Goal: Information Seeking & Learning: Learn about a topic

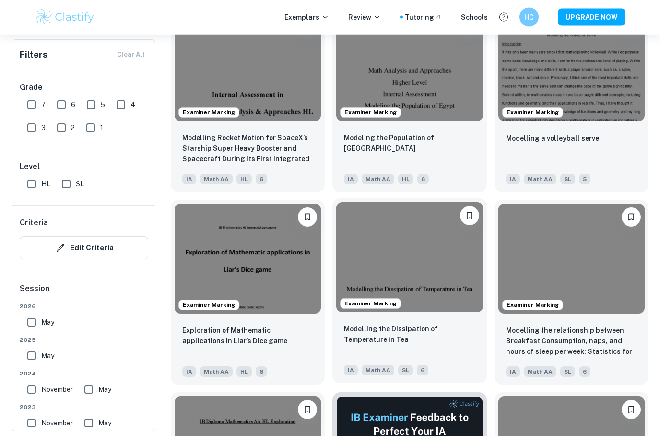
scroll to position [2064, 0]
click at [436, 301] on img at bounding box center [409, 257] width 146 height 110
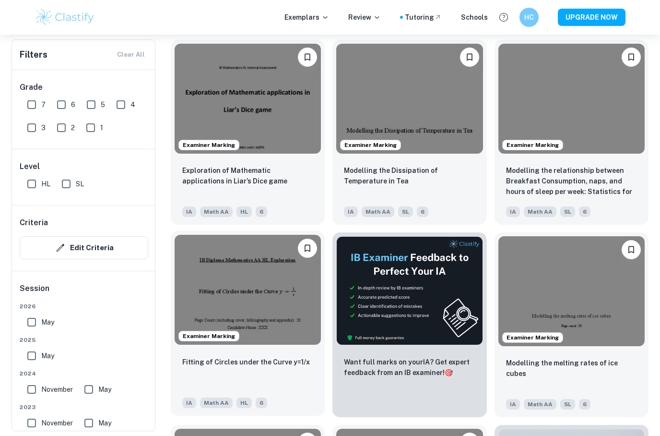
scroll to position [2241, 0]
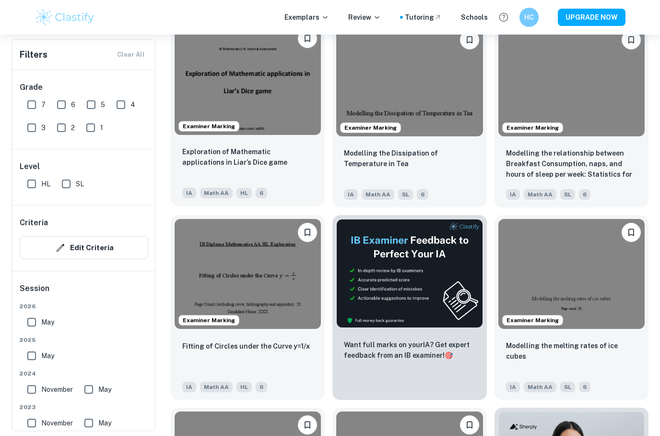
click at [284, 179] on div "Exploration of Mathematic applications in Liar’s Dice game" at bounding box center [247, 162] width 131 height 33
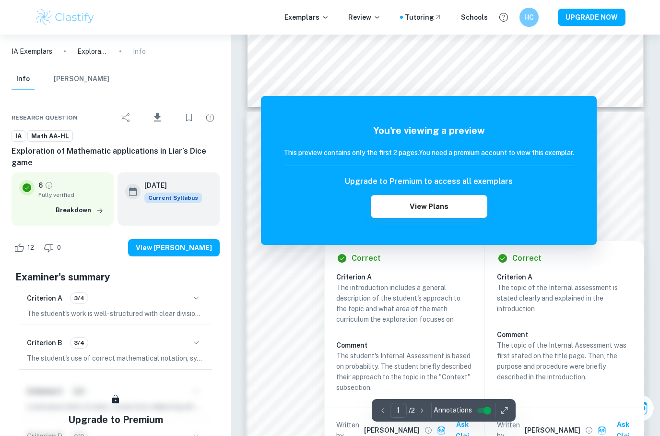
scroll to position [1, 0]
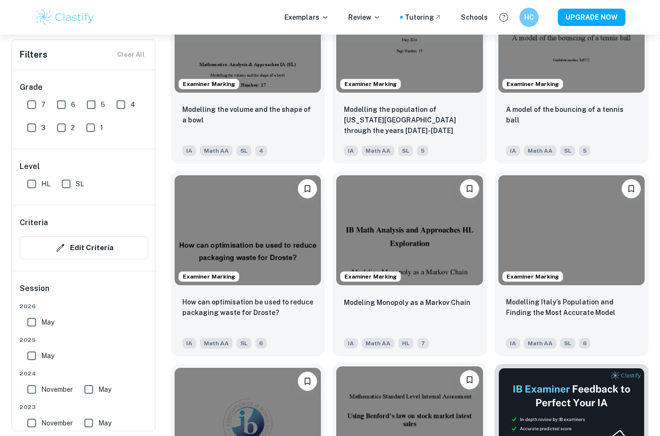
scroll to position [3134, 0]
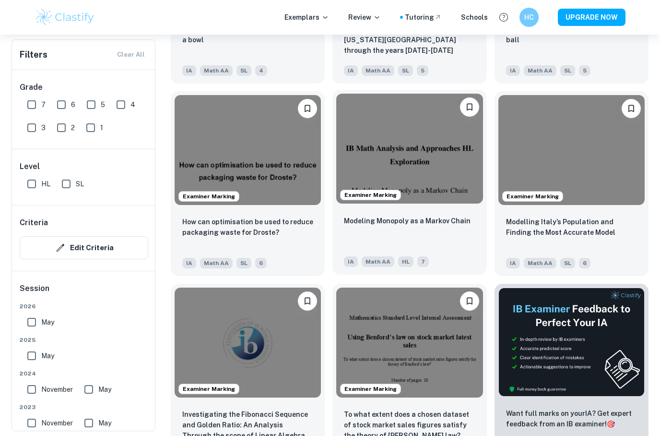
click at [441, 245] on div "Modeling Monopoly as a Markov Chain" at bounding box center [409, 231] width 131 height 33
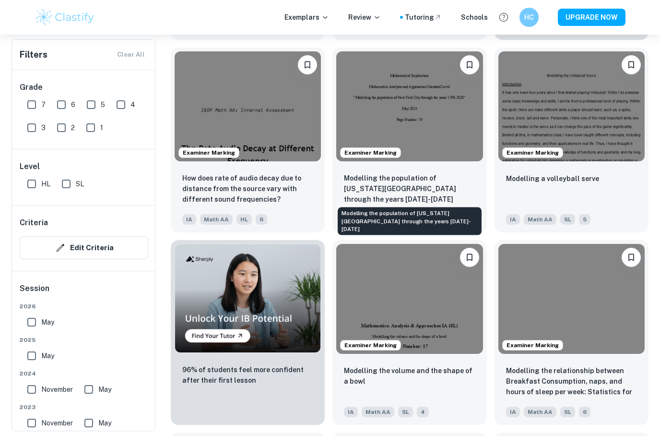
scroll to position [3552, 0]
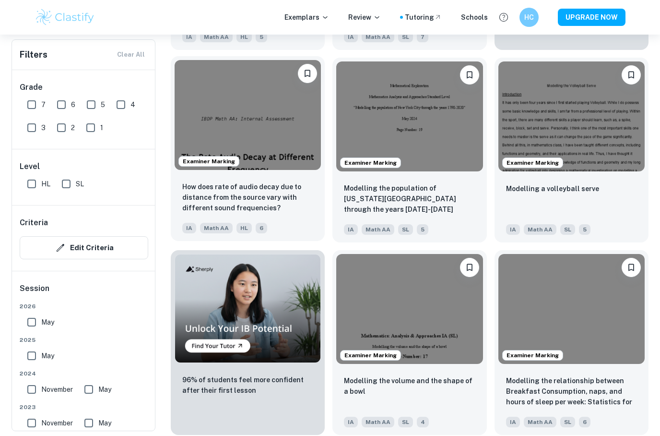
click at [315, 242] on link "Examiner Marking How does rate of audio decay due to distance from the source v…" at bounding box center [248, 150] width 154 height 185
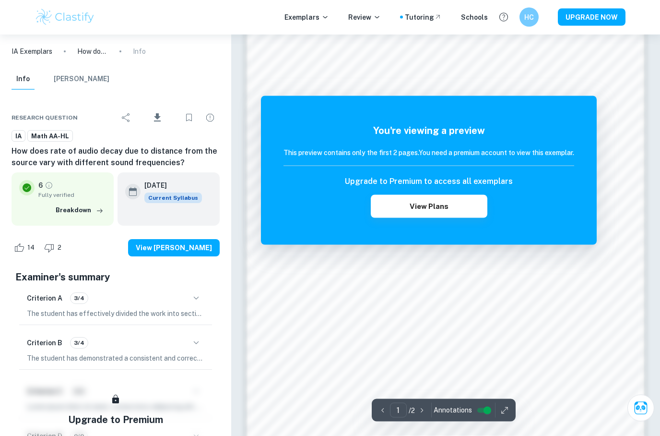
scroll to position [594, 0]
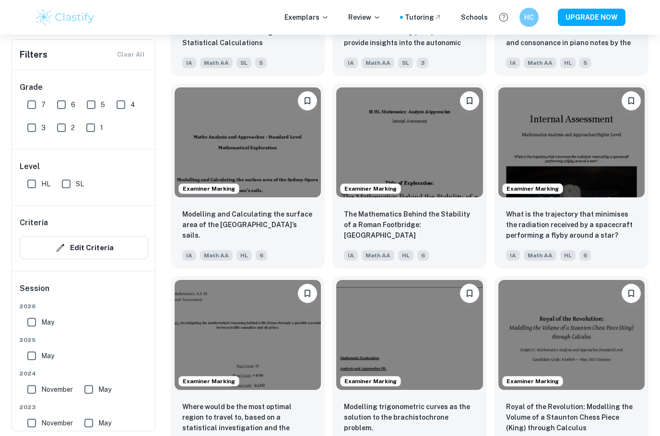
scroll to position [4116, 0]
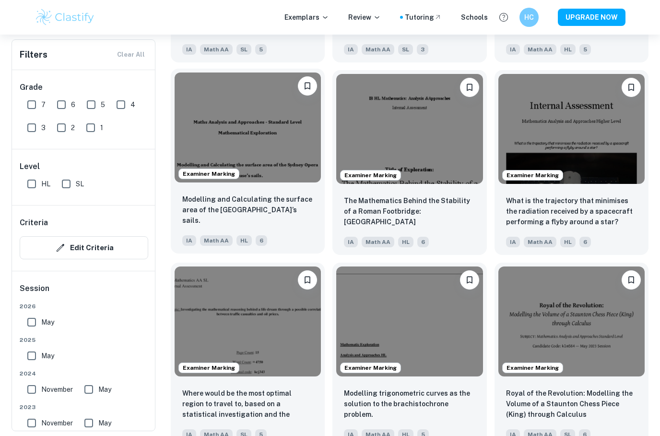
click at [297, 213] on p "Modelling and Calculating the surface area of the [GEOGRAPHIC_DATA]’s sails." at bounding box center [247, 210] width 131 height 32
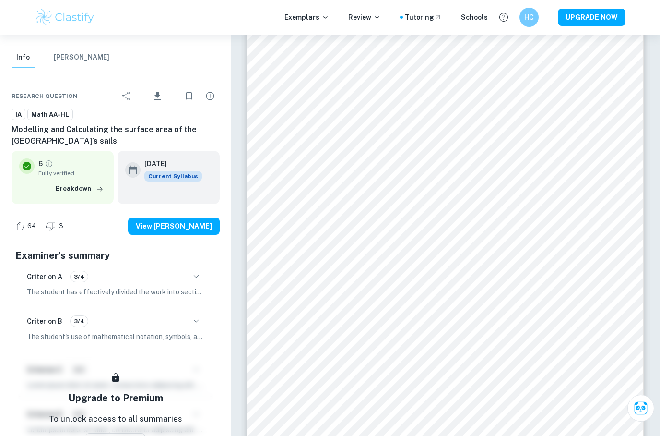
scroll to position [1836, 0]
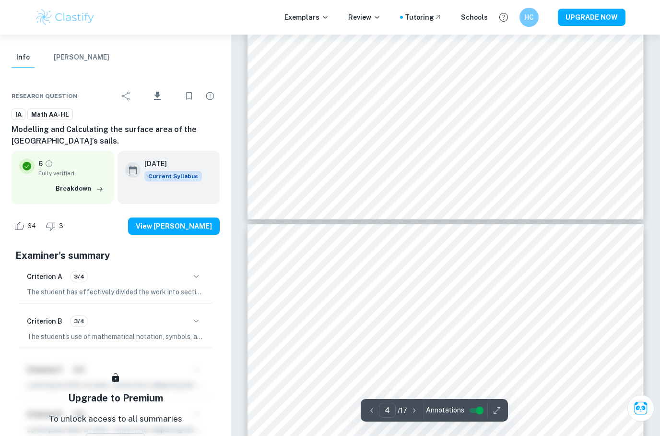
type input "5"
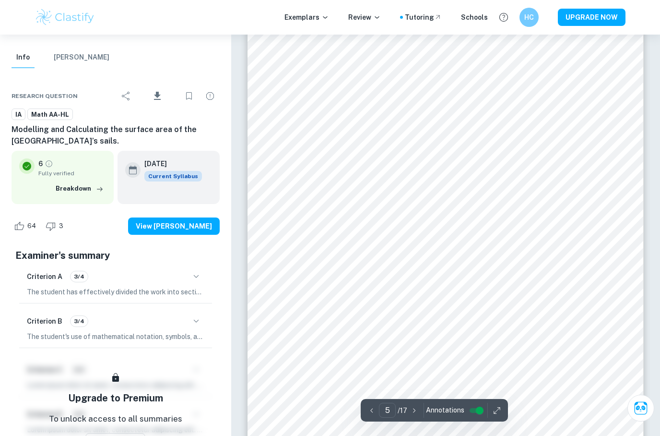
scroll to position [2548, 0]
